Goal: Complete application form

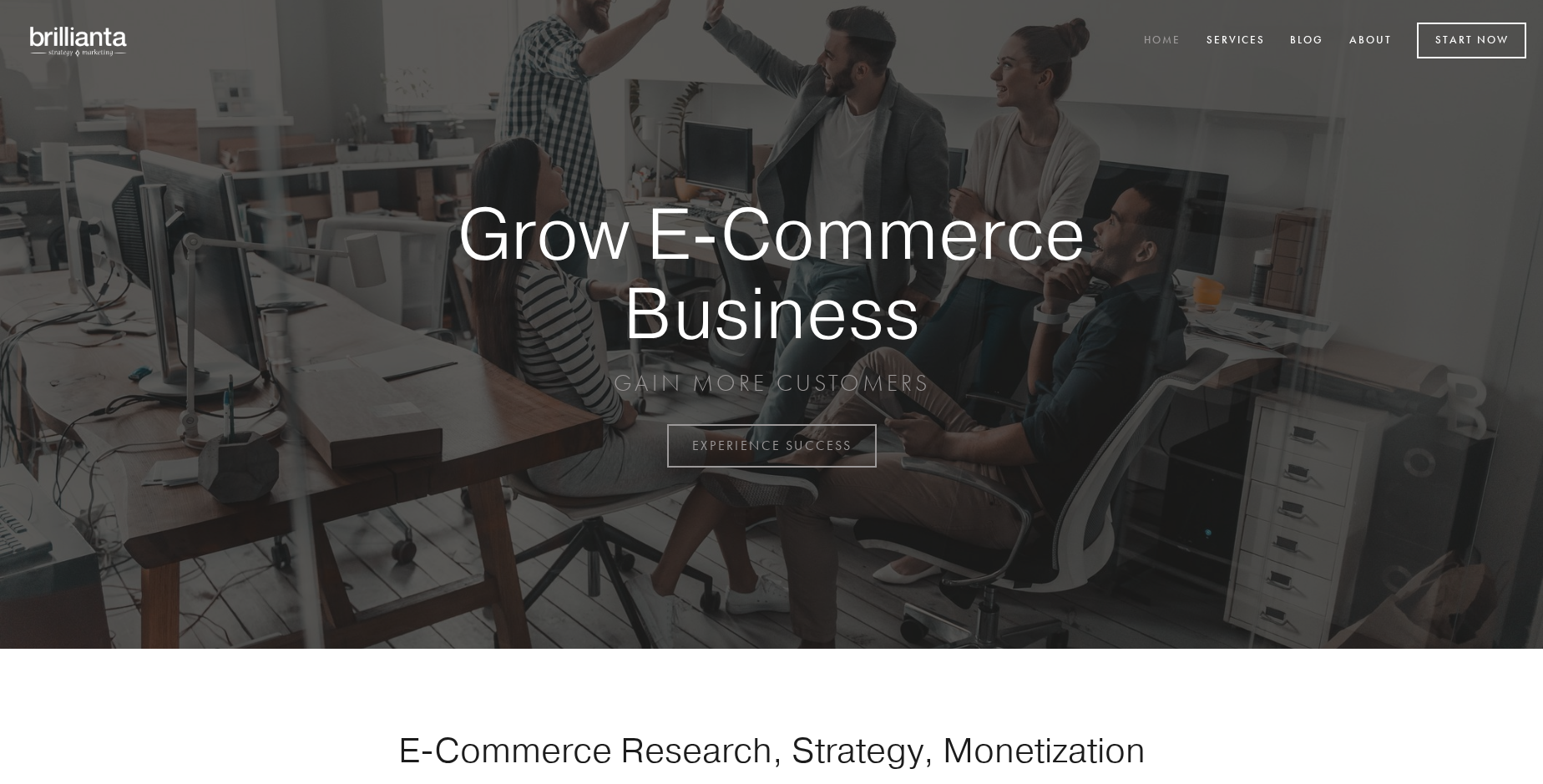
scroll to position [4377, 0]
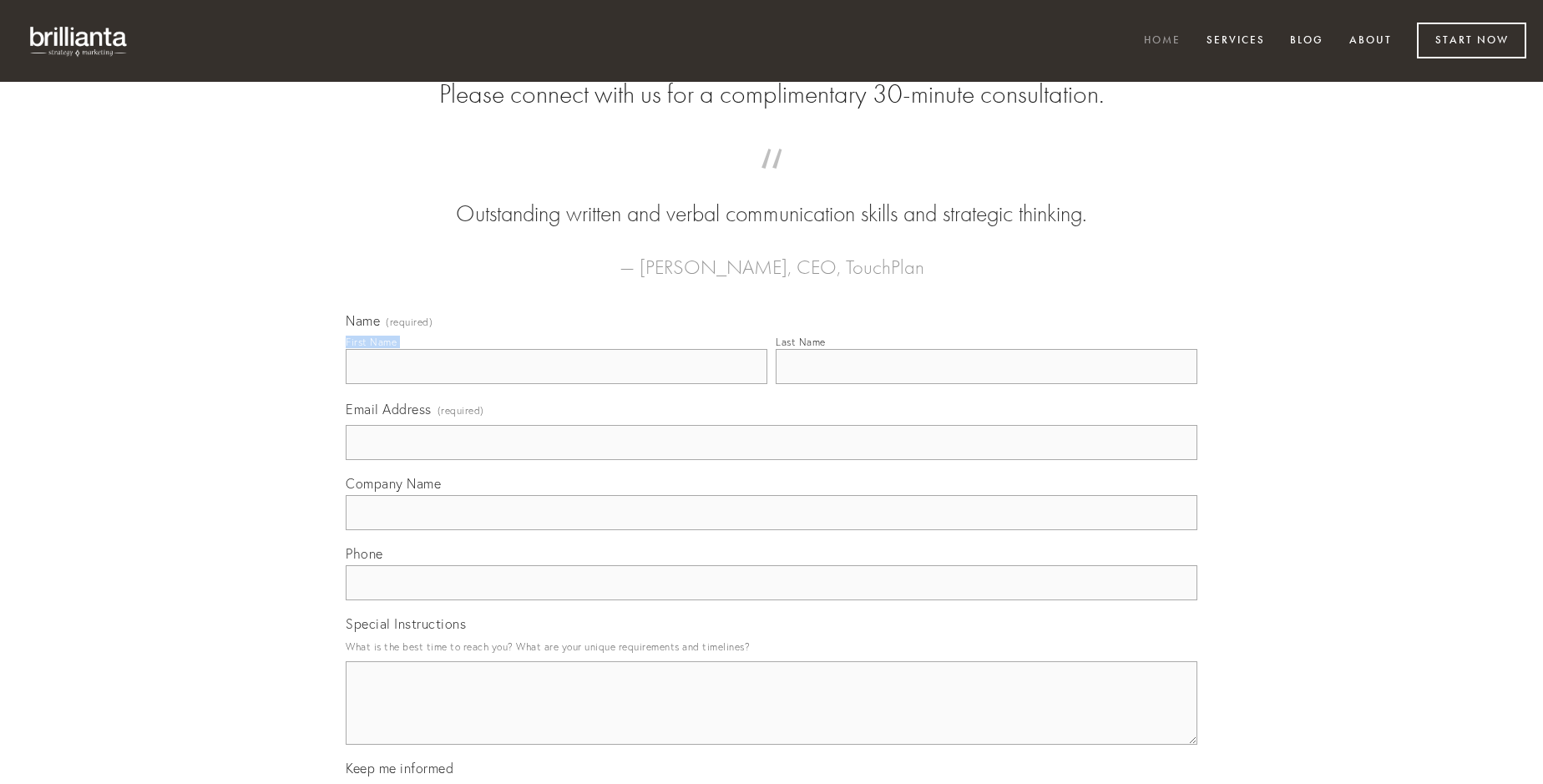
type input "[PERSON_NAME]"
click at [986, 384] on input "Last Name" at bounding box center [986, 367] width 421 height 35
type input "[PERSON_NAME]"
click at [772, 460] on input "Email Address (required)" at bounding box center [771, 443] width 851 height 35
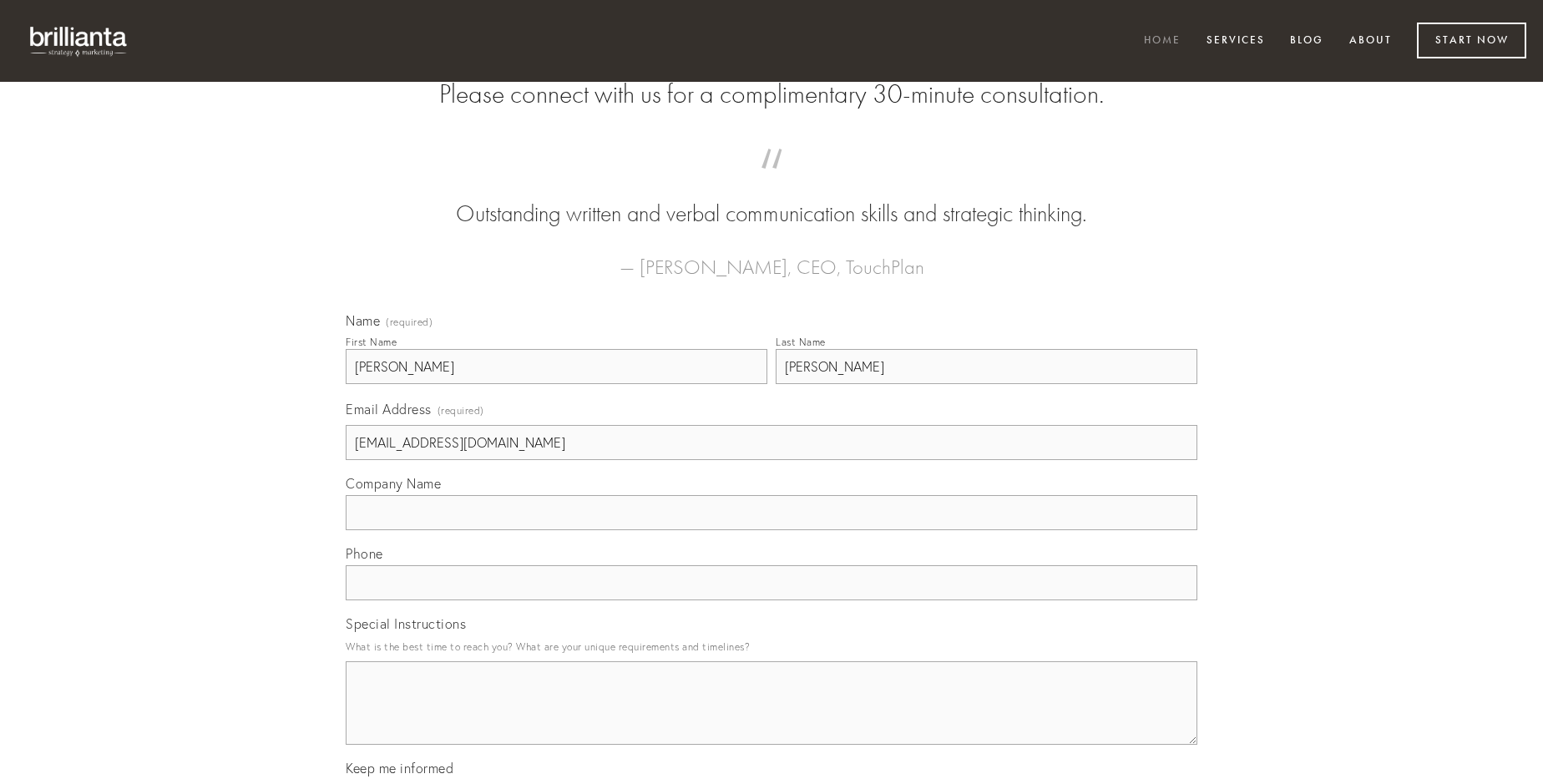
type input "[EMAIL_ADDRESS][DOMAIN_NAME]"
click at [772, 530] on input "Company Name" at bounding box center [771, 513] width 851 height 35
type input "audeo"
click at [772, 600] on input "text" at bounding box center [771, 583] width 851 height 35
click at [772, 719] on textarea "Special Instructions" at bounding box center [771, 702] width 851 height 84
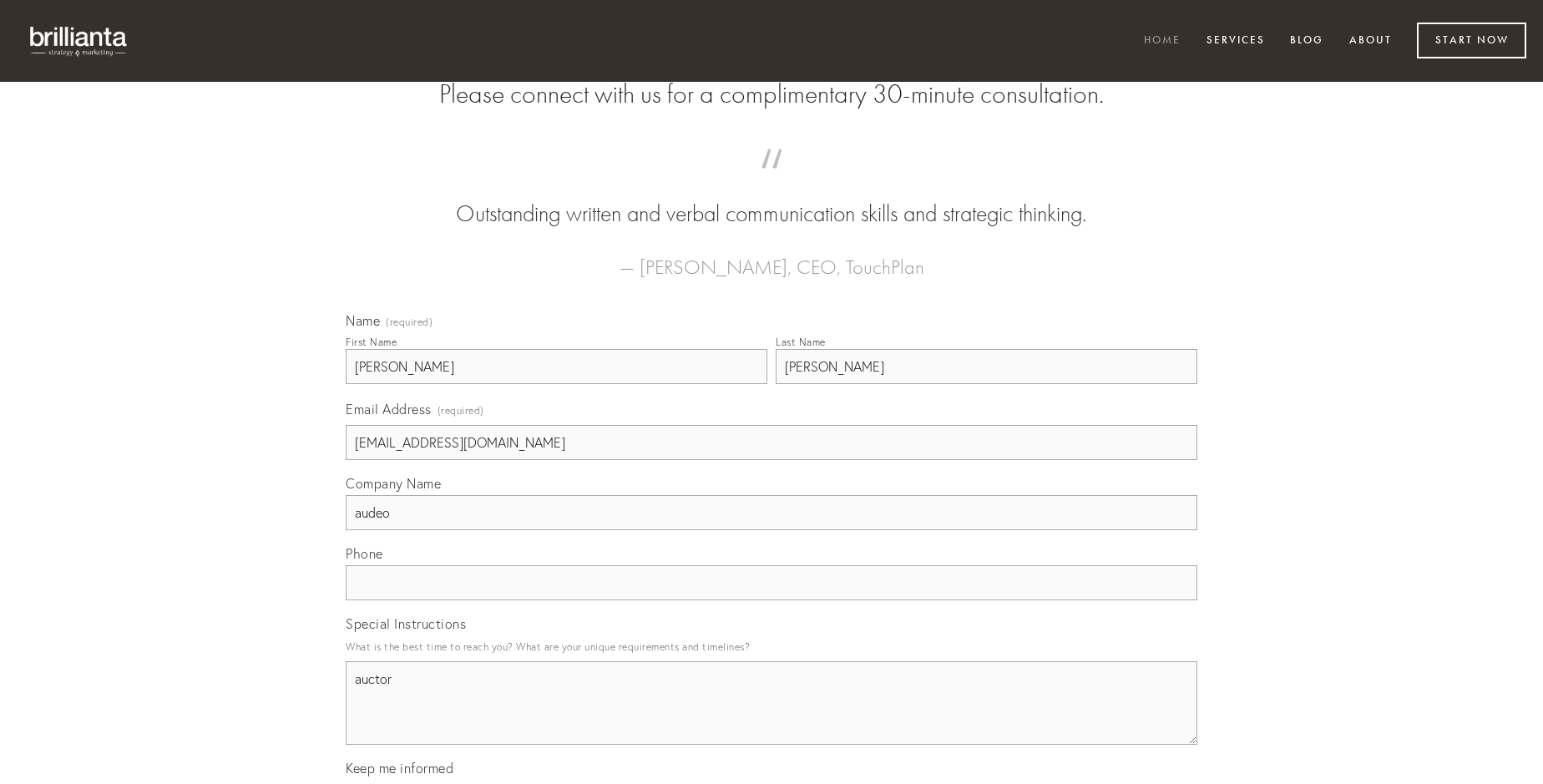
type textarea "auctor"
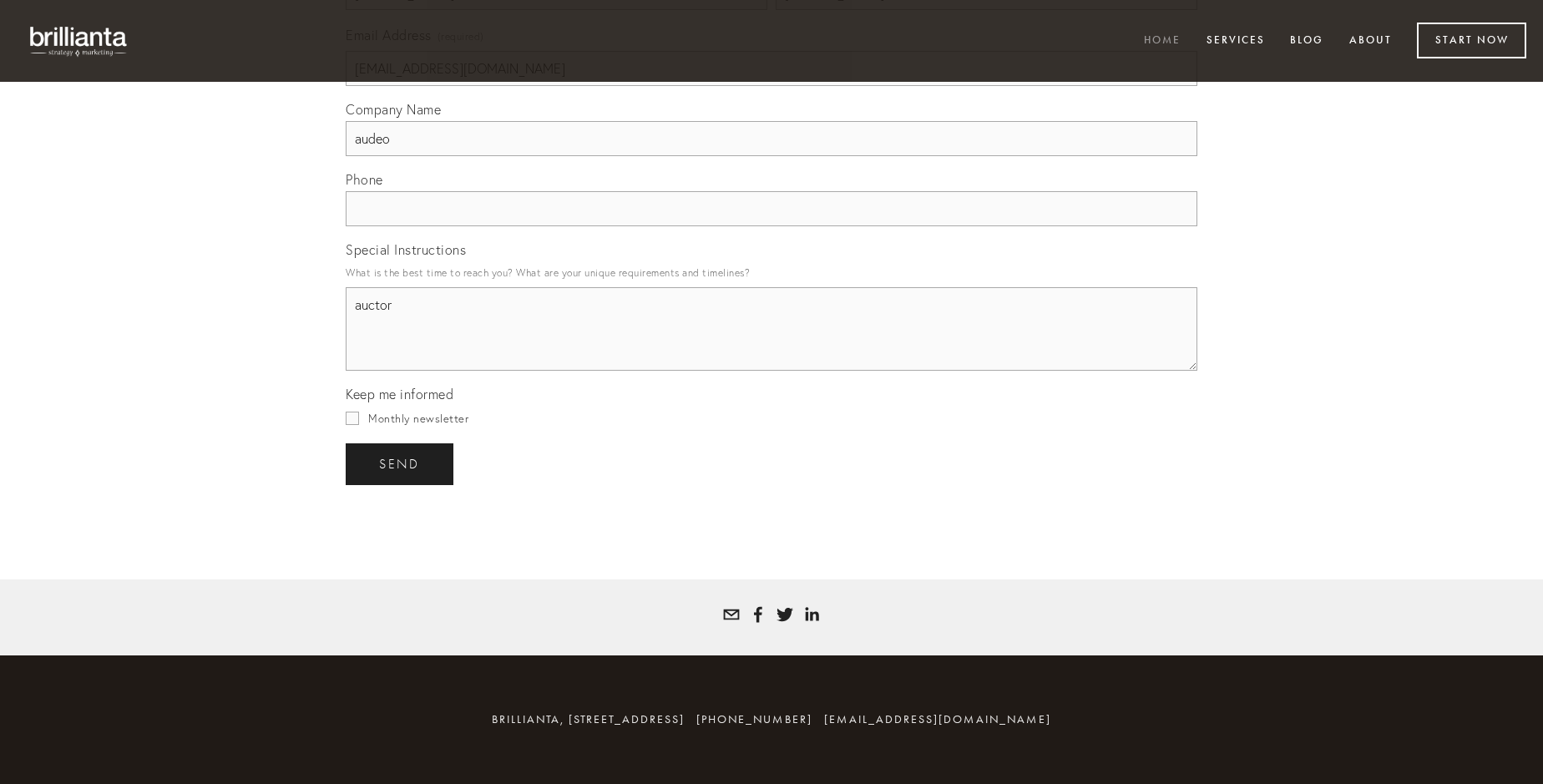
click at [401, 464] on span "send" at bounding box center [399, 465] width 41 height 15
